Goal: Complete application form

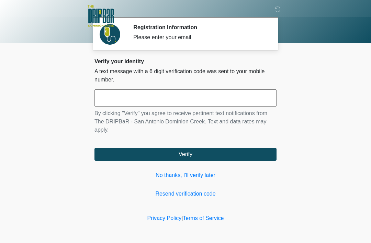
click at [115, 100] on input "text" at bounding box center [185, 97] width 182 height 17
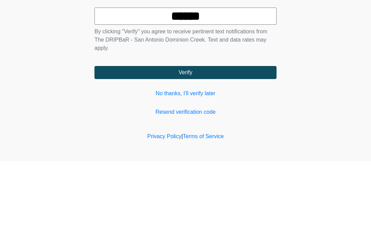
type input "******"
click at [225, 148] on button "Verify" at bounding box center [185, 154] width 182 height 13
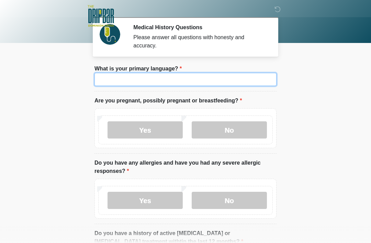
click at [135, 79] on input "What is your primary language?" at bounding box center [185, 79] width 182 height 13
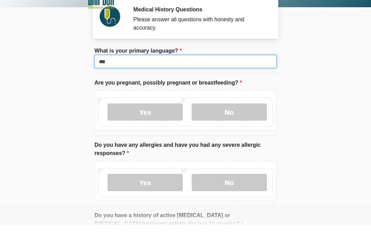
type input "***"
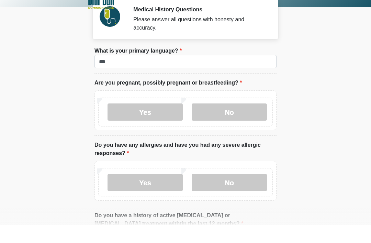
click at [223, 121] on label "No" at bounding box center [229, 129] width 75 height 17
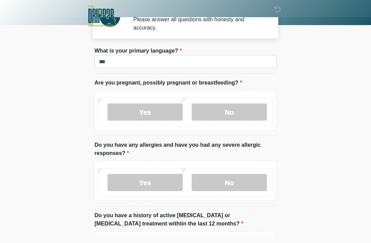
click at [247, 183] on label "No" at bounding box center [229, 182] width 75 height 17
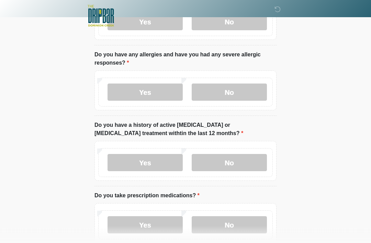
scroll to position [108, 0]
click at [236, 164] on label "No" at bounding box center [229, 162] width 75 height 17
click at [232, 226] on label "No" at bounding box center [229, 224] width 75 height 17
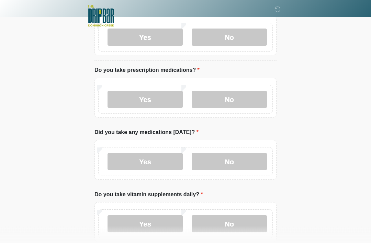
scroll to position [235, 0]
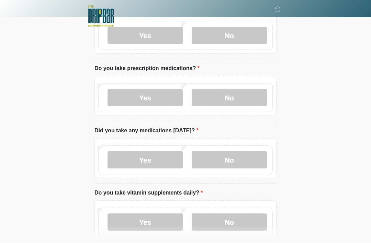
click at [238, 160] on label "No" at bounding box center [229, 159] width 75 height 17
click at [148, 220] on label "Yes" at bounding box center [145, 221] width 75 height 17
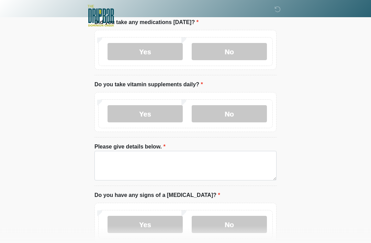
scroll to position [345, 0]
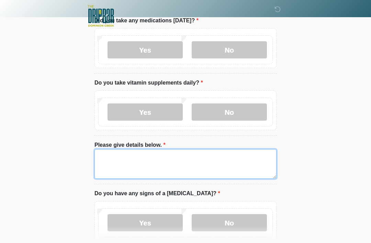
click at [137, 158] on textarea "Please give details below." at bounding box center [185, 164] width 182 height 30
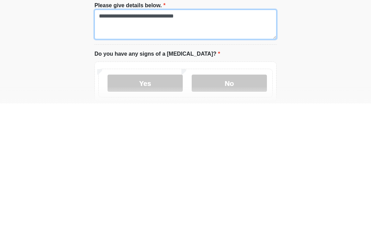
scroll to position [346, 0]
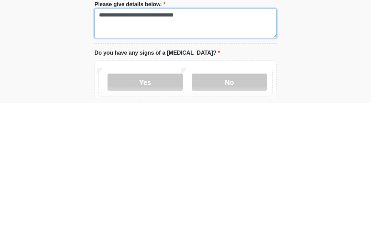
type textarea "**********"
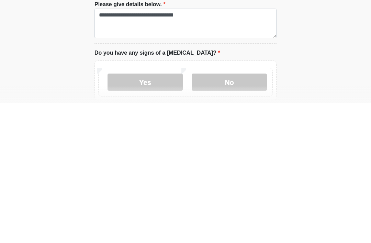
click at [239, 214] on label "No" at bounding box center [229, 222] width 75 height 17
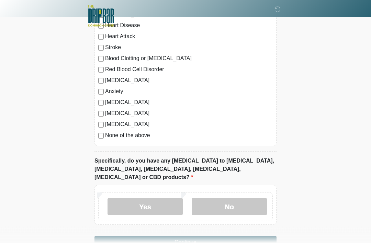
scroll to position [611, 0]
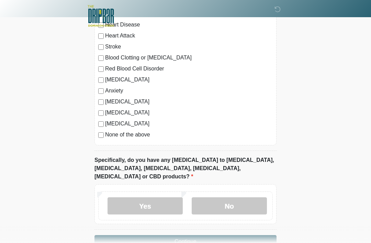
click at [244, 197] on label "No" at bounding box center [229, 205] width 75 height 17
click at [242, 235] on button "Continue" at bounding box center [185, 241] width 182 height 13
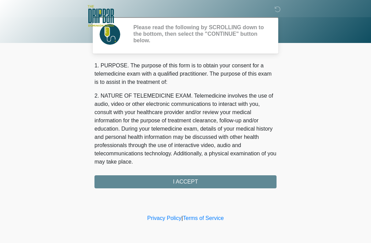
scroll to position [0, 0]
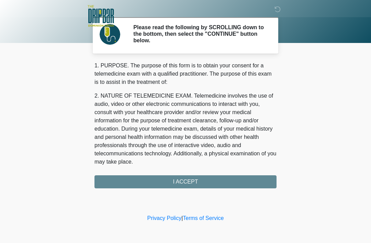
click at [239, 185] on div "1. PURPOSE. The purpose of this form is to obtain your consent for a telemedici…" at bounding box center [185, 124] width 182 height 127
click at [194, 183] on div "1. PURPOSE. The purpose of this form is to obtain your consent for a telemedici…" at bounding box center [185, 124] width 182 height 127
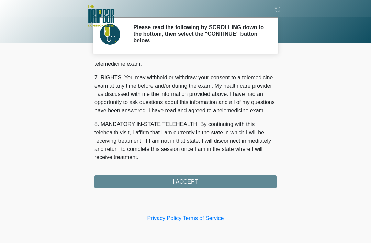
click at [202, 181] on div "1. PURPOSE. The purpose of this form is to obtain your consent for a telemedici…" at bounding box center [185, 124] width 182 height 127
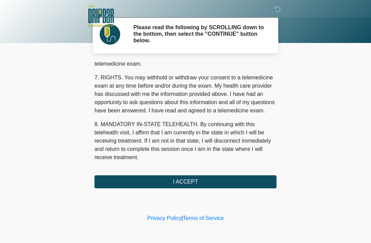
click at [192, 179] on button "I ACCEPT" at bounding box center [185, 181] width 182 height 13
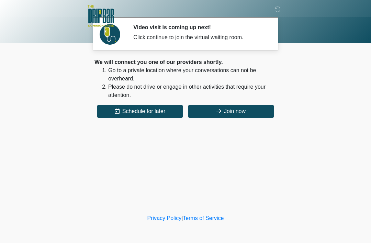
click at [227, 110] on button "Join now" at bounding box center [231, 111] width 86 height 13
